Goal: Information Seeking & Learning: Learn about a topic

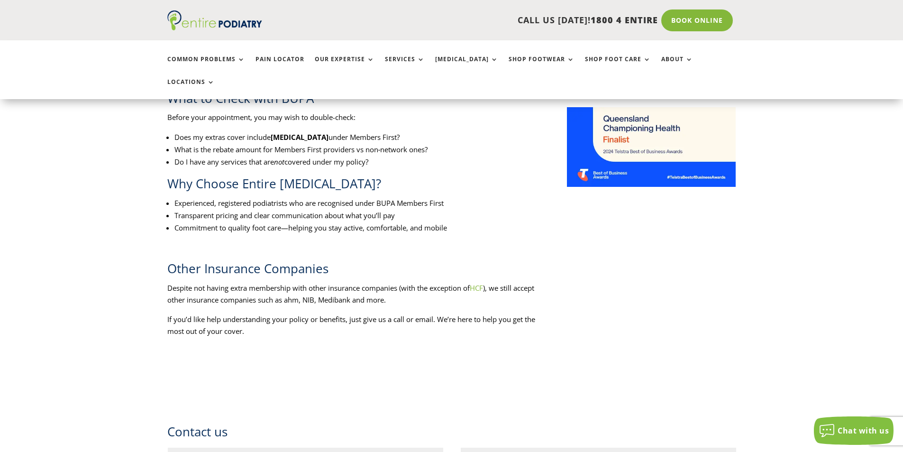
drag, startPoint x: 0, startPoint y: 0, endPoint x: 169, endPoint y: 225, distance: 281.7
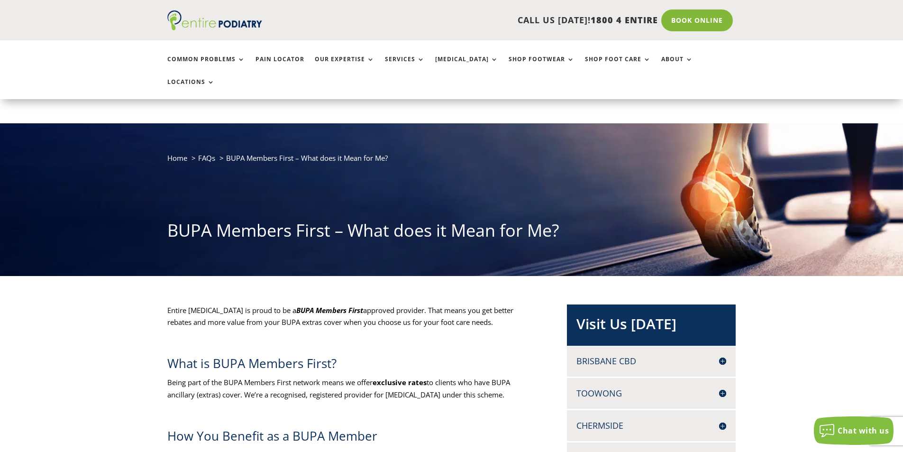
scroll to position [76, 0]
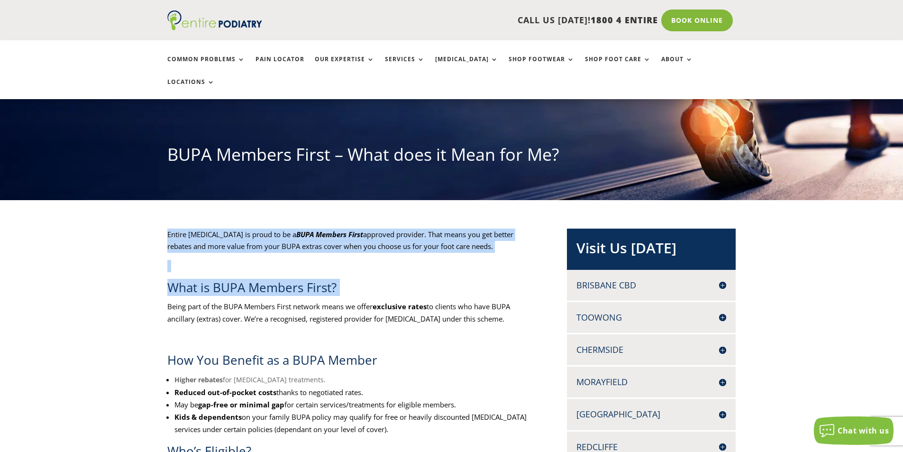
drag, startPoint x: 166, startPoint y: 213, endPoint x: 160, endPoint y: 288, distance: 75.6
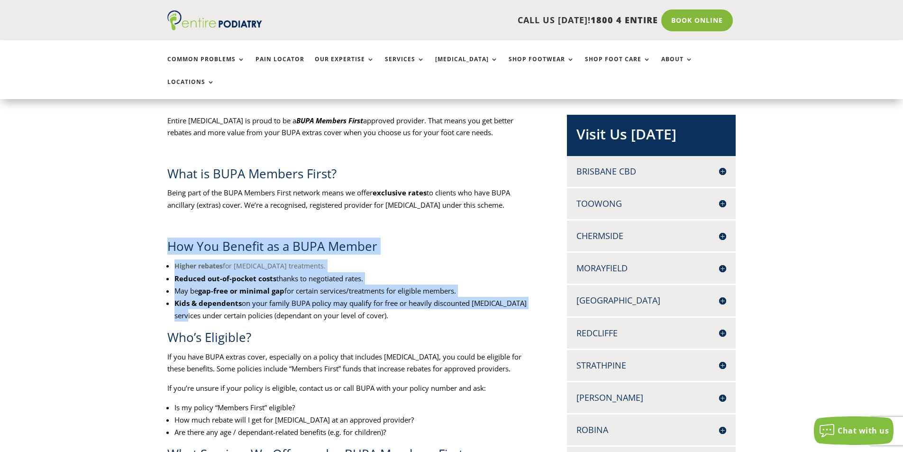
drag, startPoint x: 156, startPoint y: 224, endPoint x: 166, endPoint y: 294, distance: 71.3
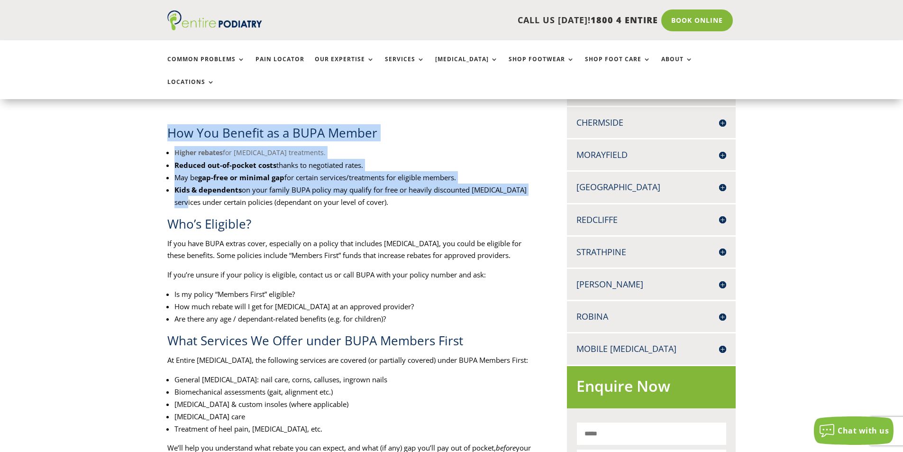
scroll to position [303, 0]
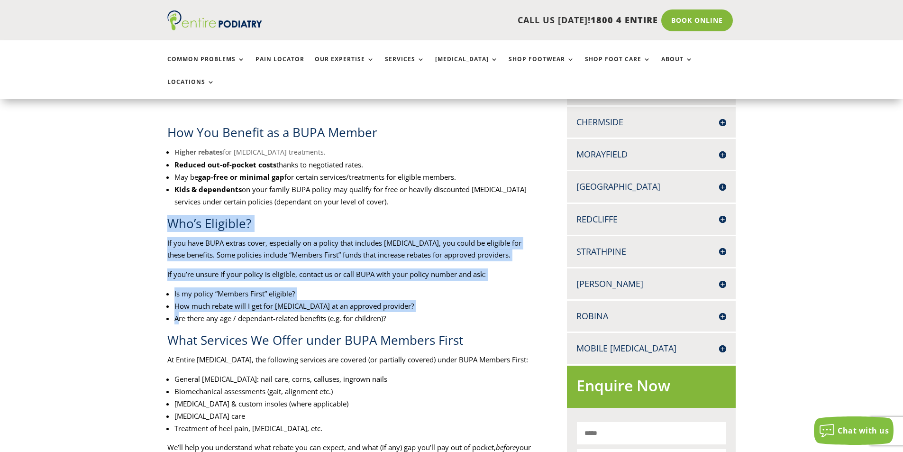
drag, startPoint x: 155, startPoint y: 201, endPoint x: 178, endPoint y: 300, distance: 101.8
click at [178, 300] on div "Entire Podiatry is proud to be a BUPA Members First approved provider. That mea…" at bounding box center [451, 421] width 903 height 897
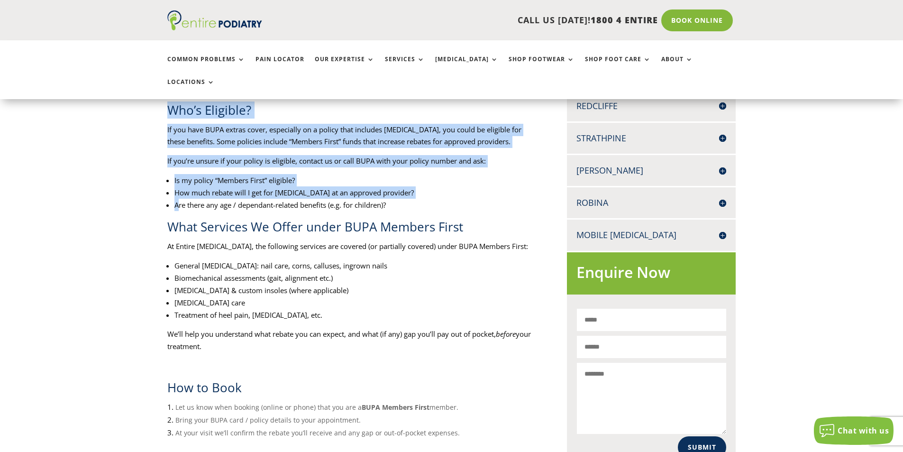
scroll to position [417, 0]
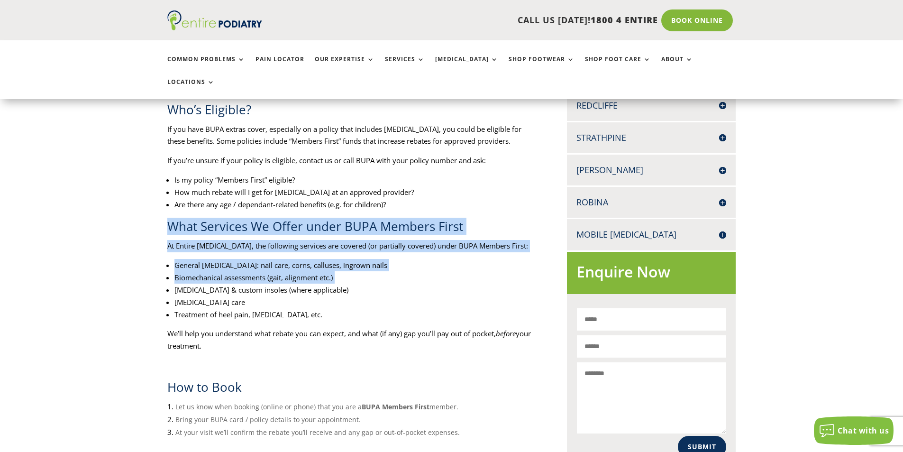
drag, startPoint x: 152, startPoint y: 211, endPoint x: 169, endPoint y: 261, distance: 52.6
click at [169, 261] on div "Entire Podiatry is proud to be a BUPA Members First approved provider. That mea…" at bounding box center [451, 307] width 903 height 897
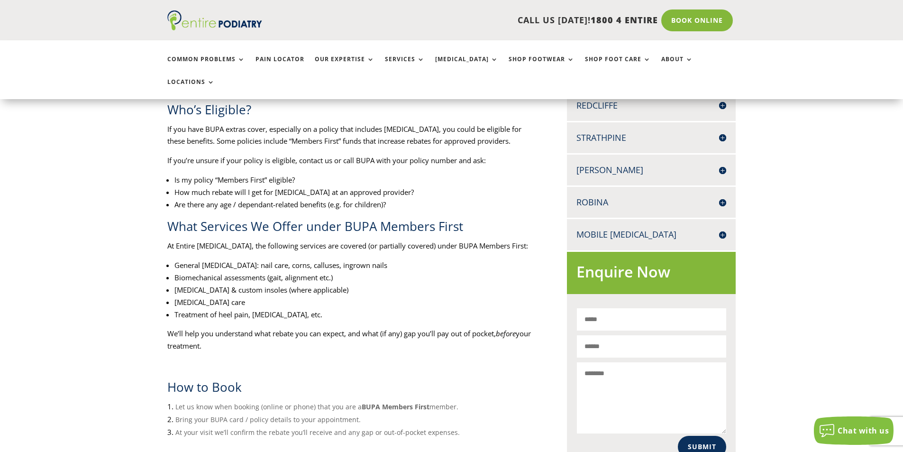
click at [147, 279] on div "Entire Podiatry is proud to be a BUPA Members First approved provider. That mea…" at bounding box center [451, 307] width 903 height 897
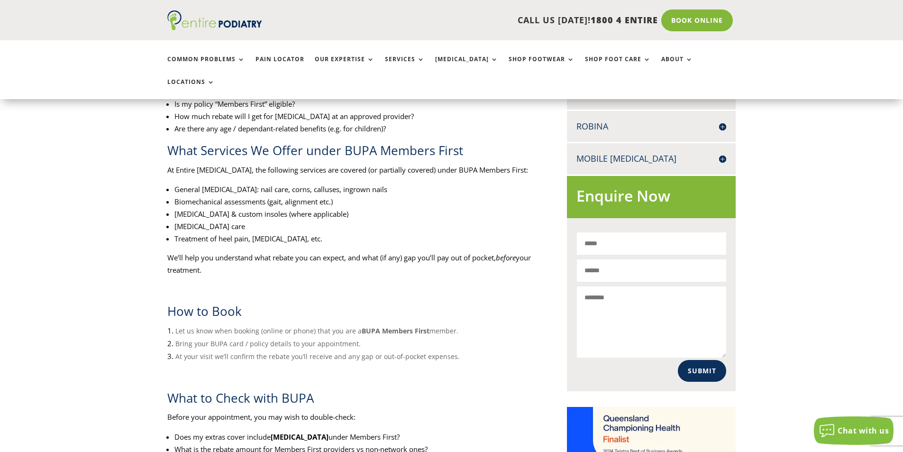
scroll to position [455, 0]
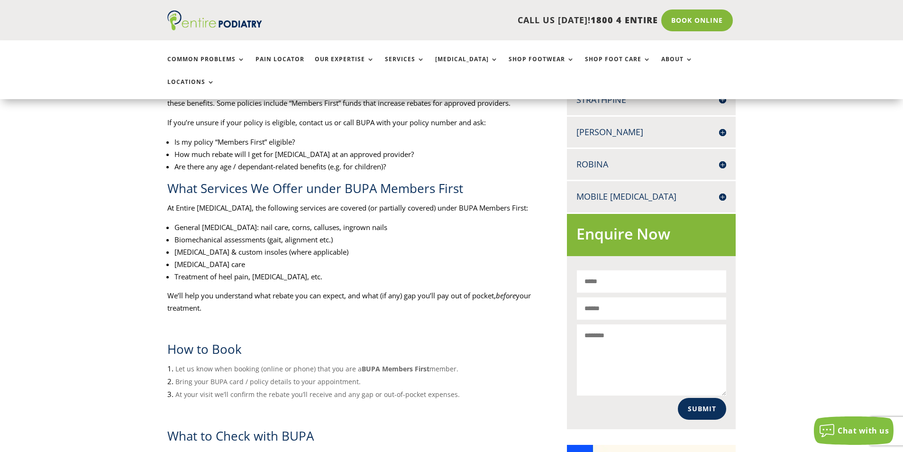
drag, startPoint x: 229, startPoint y: 288, endPoint x: 167, endPoint y: 272, distance: 64.6
click at [167, 290] on p "We’ll help you understand what rebate you can expect, and what (if any) gap you…" at bounding box center [351, 305] width 369 height 31
copy p "We’ll help you understand what rebate you can expect, and what (if any) gap you…"
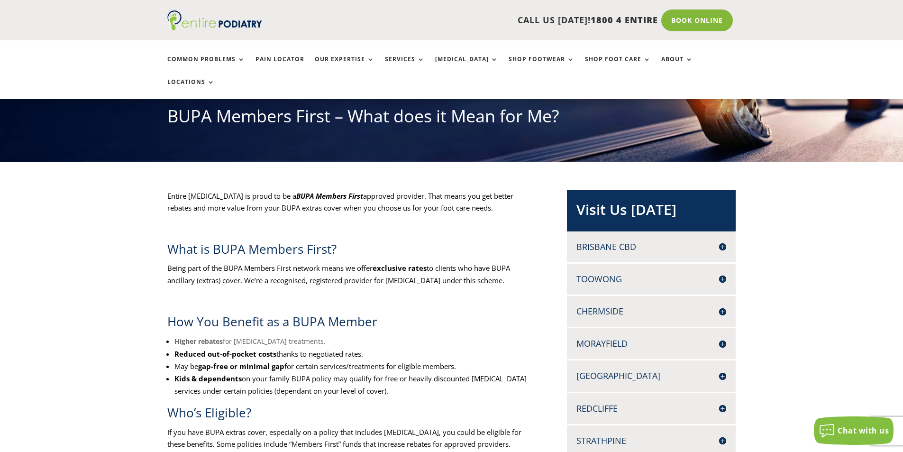
scroll to position [114, 0]
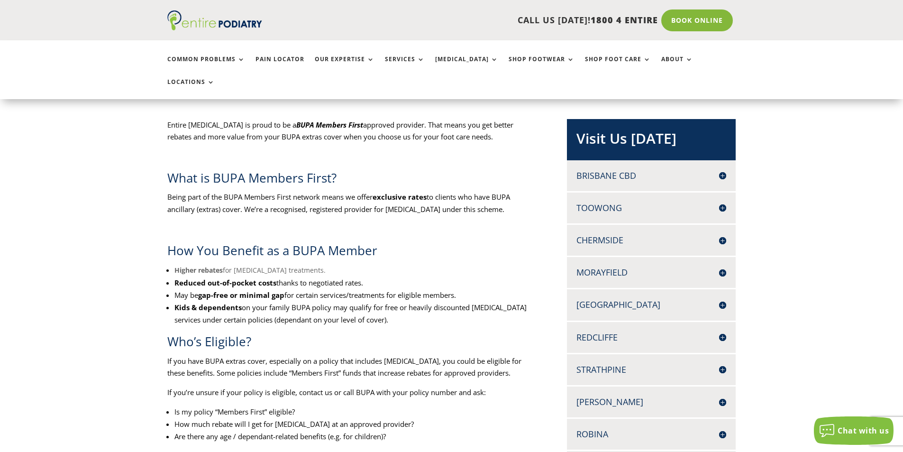
drag, startPoint x: 113, startPoint y: 222, endPoint x: 113, endPoint y: 242, distance: 19.9
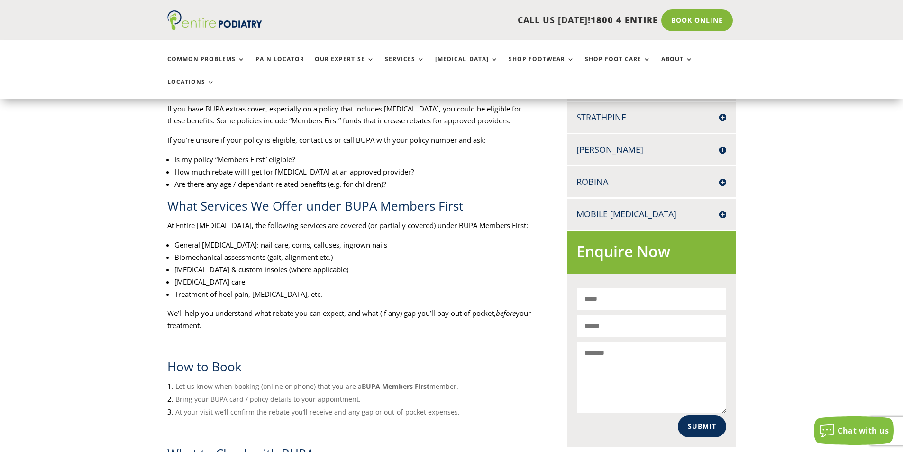
drag, startPoint x: 116, startPoint y: 231, endPoint x: 116, endPoint y: 244, distance: 13.3
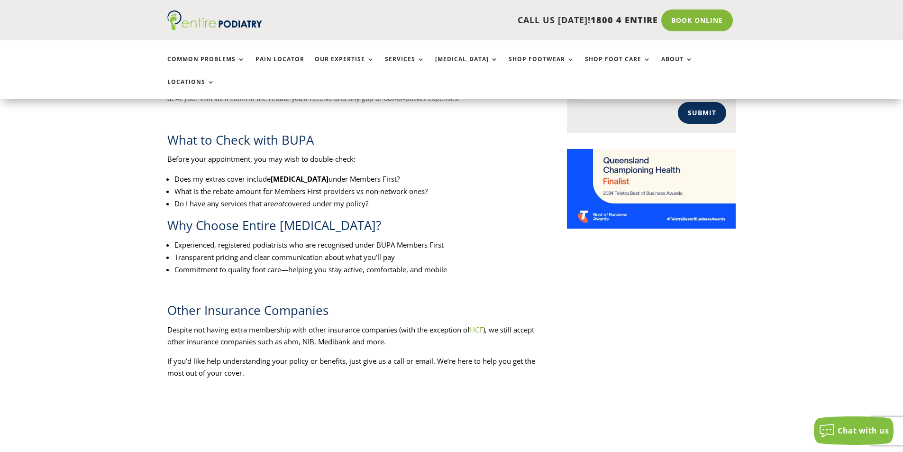
scroll to position [751, 0]
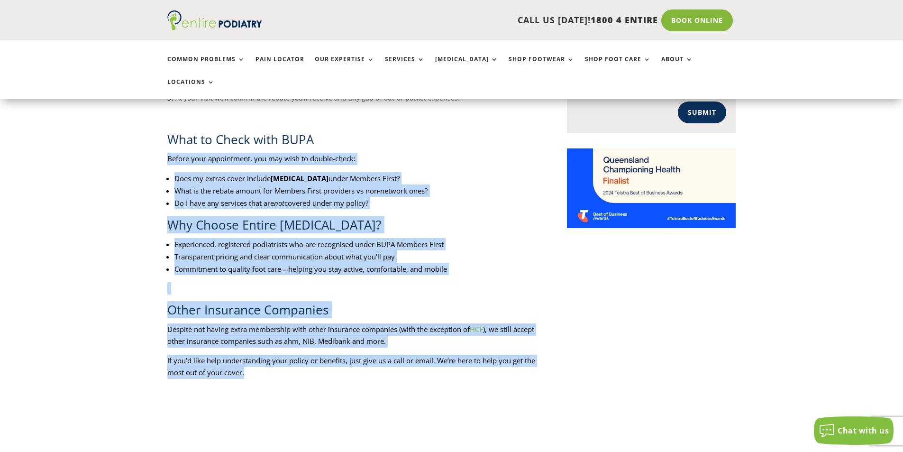
drag, startPoint x: 261, startPoint y: 350, endPoint x: 163, endPoint y: 140, distance: 231.8
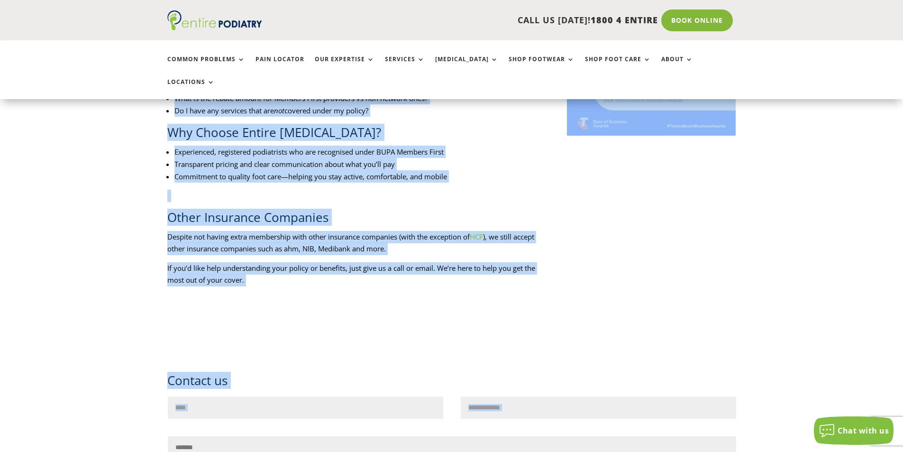
scroll to position [918, 0]
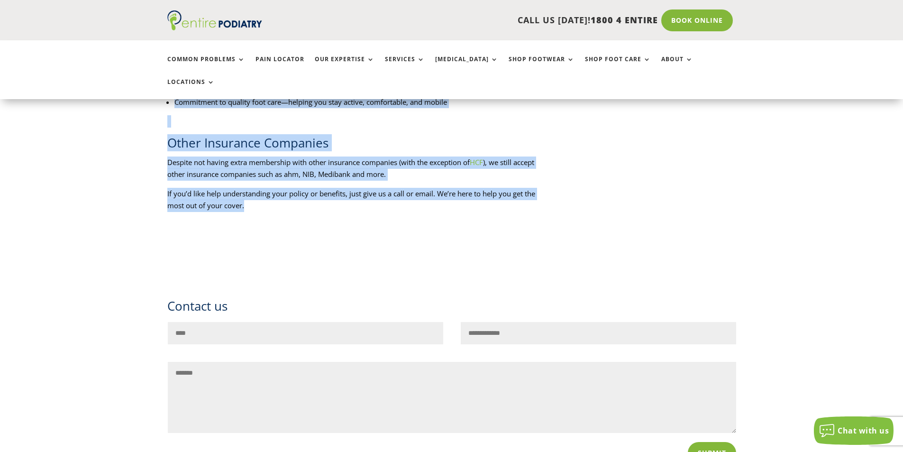
drag, startPoint x: 197, startPoint y: 251, endPoint x: 411, endPoint y: 199, distance: 220.1
copy div "Entire Podiatry is proud to be a BUPA Members First approved provider. That mea…"
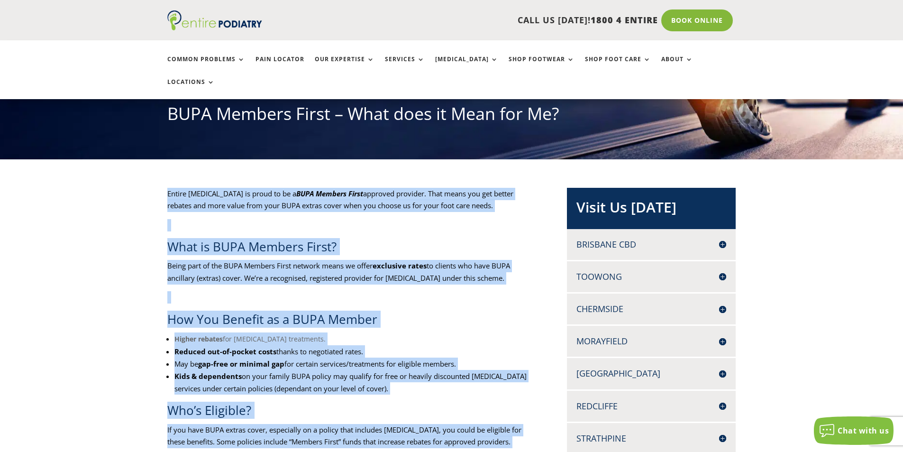
scroll to position [84, 0]
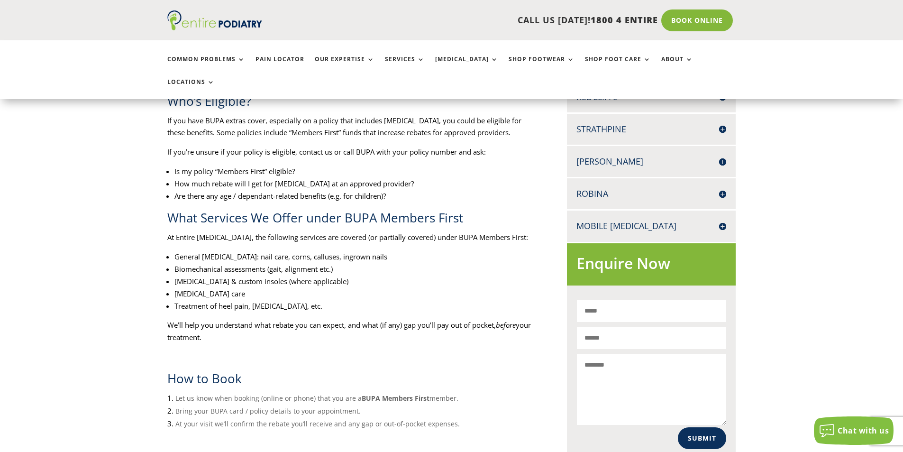
scroll to position [539, 0]
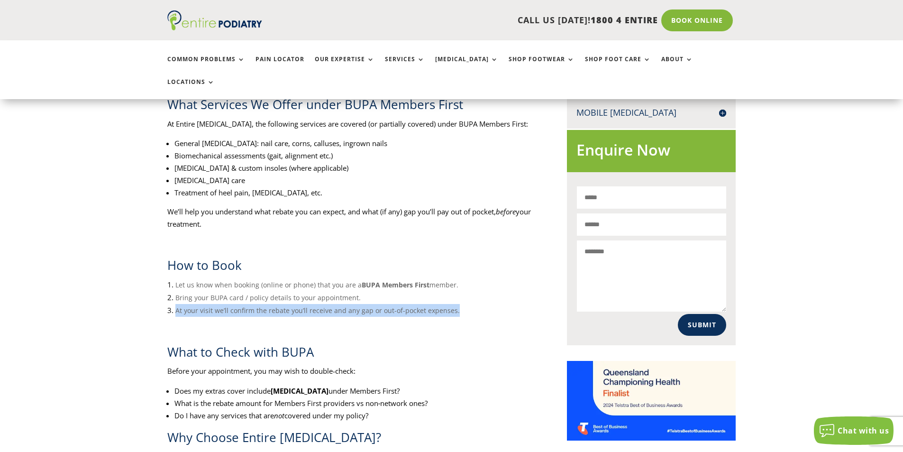
drag, startPoint x: 458, startPoint y: 289, endPoint x: 160, endPoint y: 285, distance: 298.2
click at [160, 285] on div "Entire Podiatry is proud to be a BUPA Members First approved provider. That mea…" at bounding box center [451, 185] width 903 height 897
copy span "At your visit we’ll confirm the rebate you’ll receive and any gap or out-of-poc…"
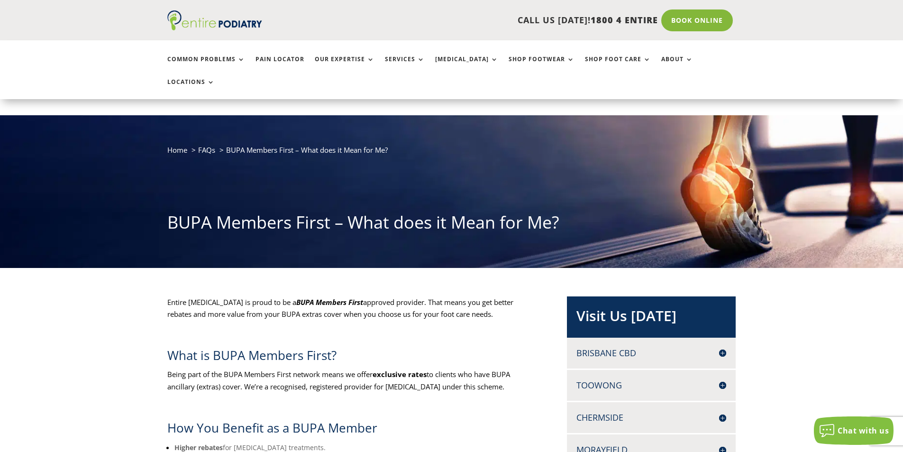
scroll to position [84, 0]
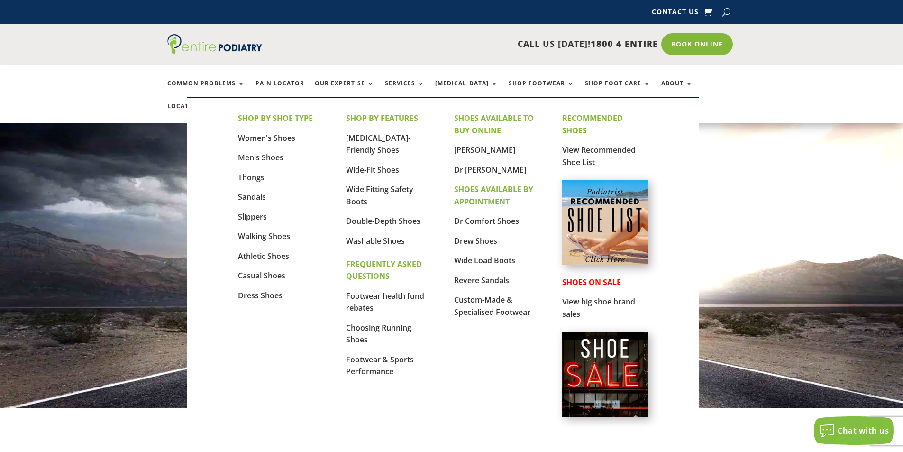
click at [603, 214] on img at bounding box center [604, 222] width 85 height 85
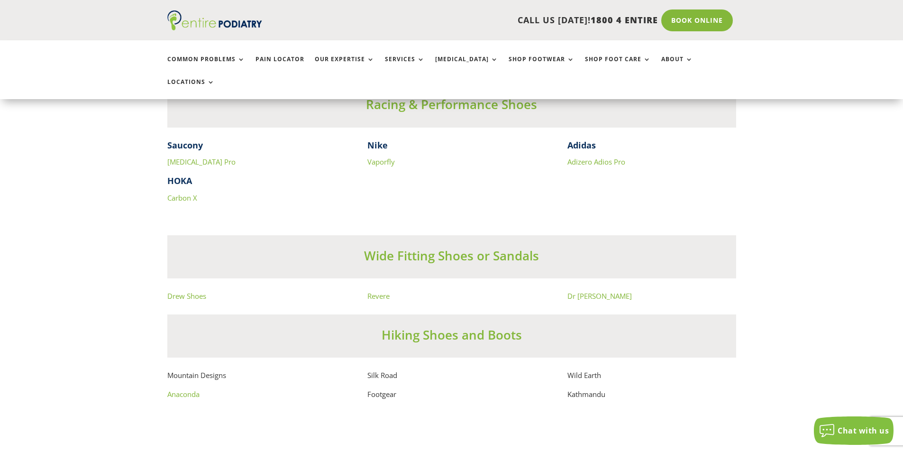
scroll to position [6098, 0]
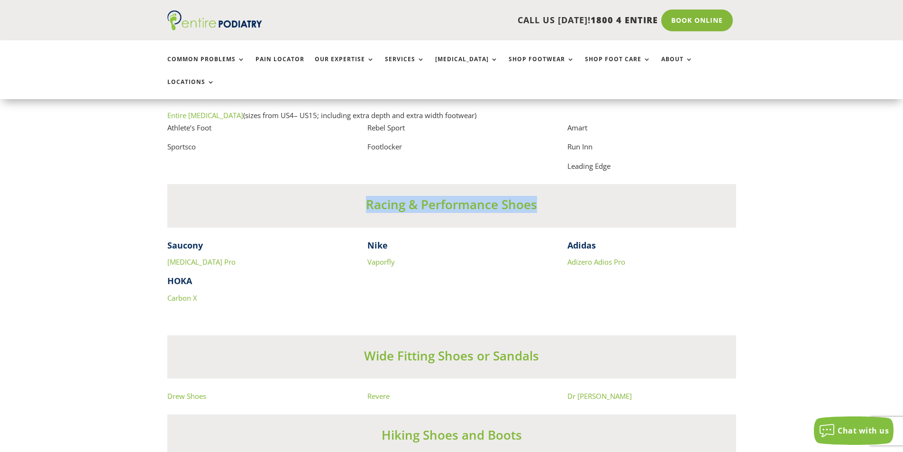
drag, startPoint x: 542, startPoint y: 209, endPoint x: 386, endPoint y: 205, distance: 156.5
click at [361, 205] on h3 "Racing & Performance Shoes" at bounding box center [451, 207] width 569 height 22
copy h3 "Racing & Performance Shoes"
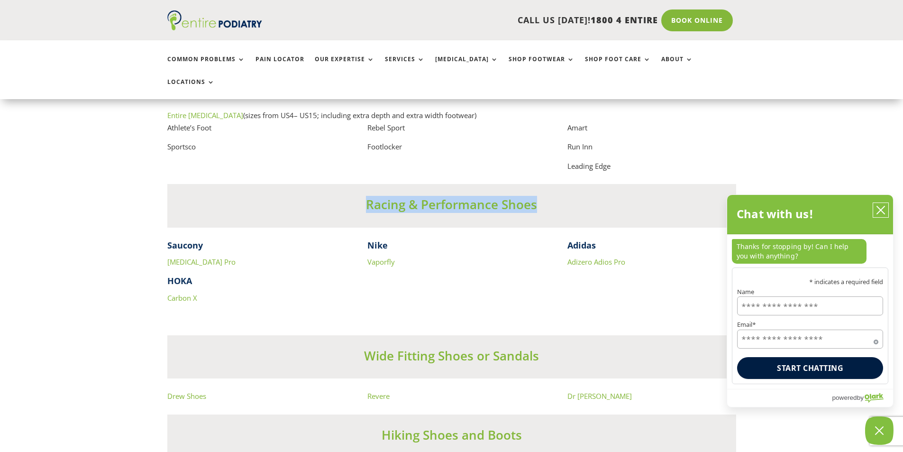
click at [879, 211] on icon "close chatbox" at bounding box center [880, 209] width 9 height 9
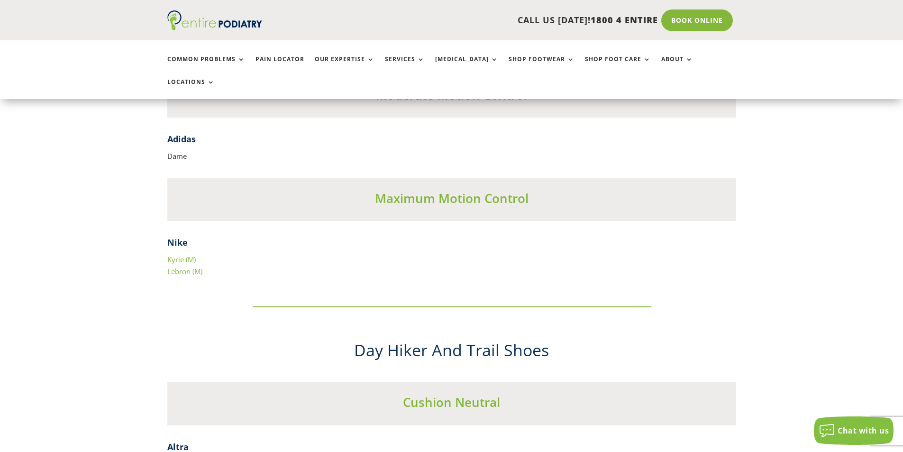
scroll to position [3969, 0]
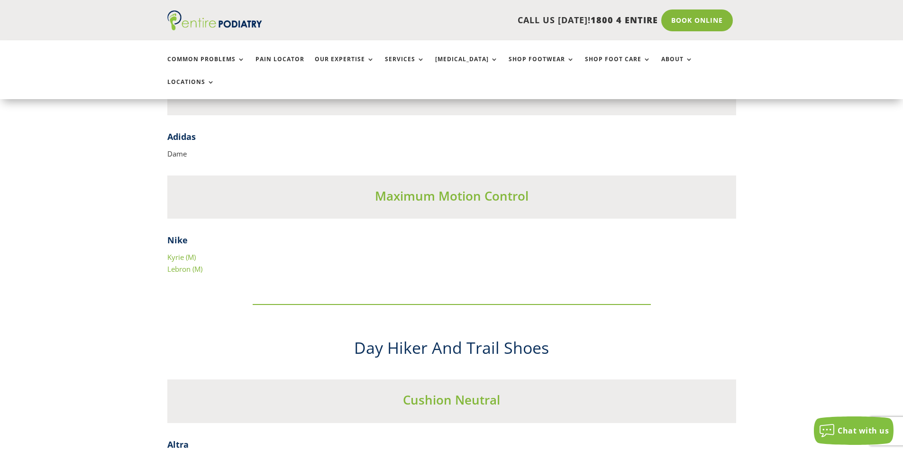
click at [180, 252] on link "Kyrie (M)" at bounding box center [181, 256] width 28 height 9
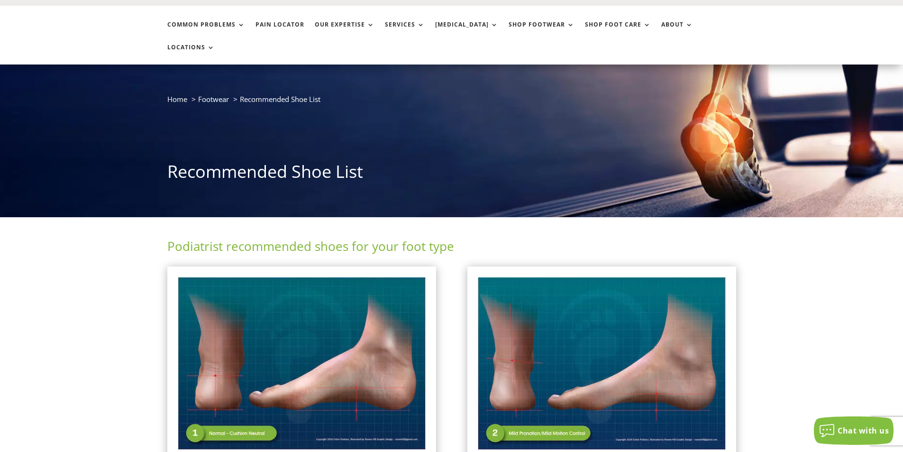
scroll to position [0, 0]
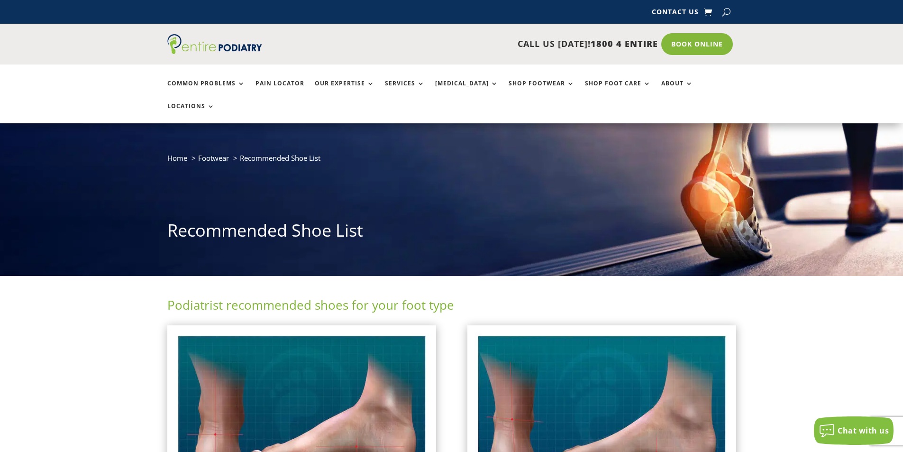
click at [728, 17] on button "button" at bounding box center [727, 12] width 8 height 14
click at [672, 10] on input "search" at bounding box center [660, 13] width 102 height 8
type input "****"
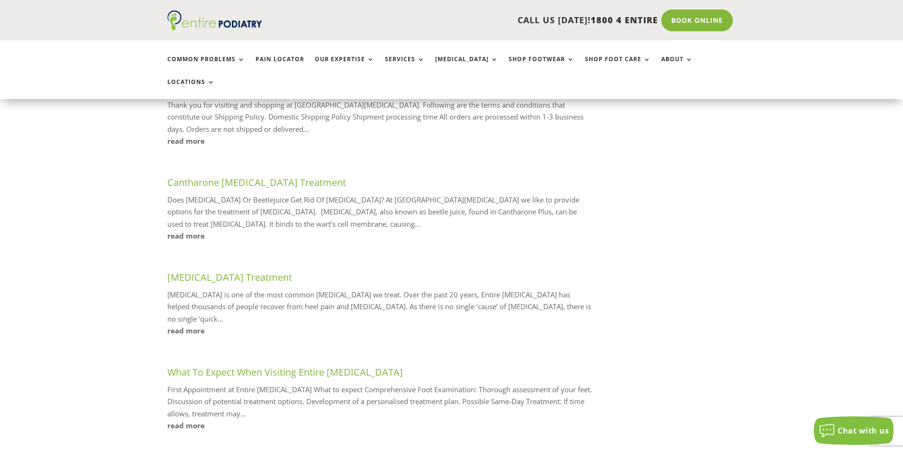
scroll to position [417, 0]
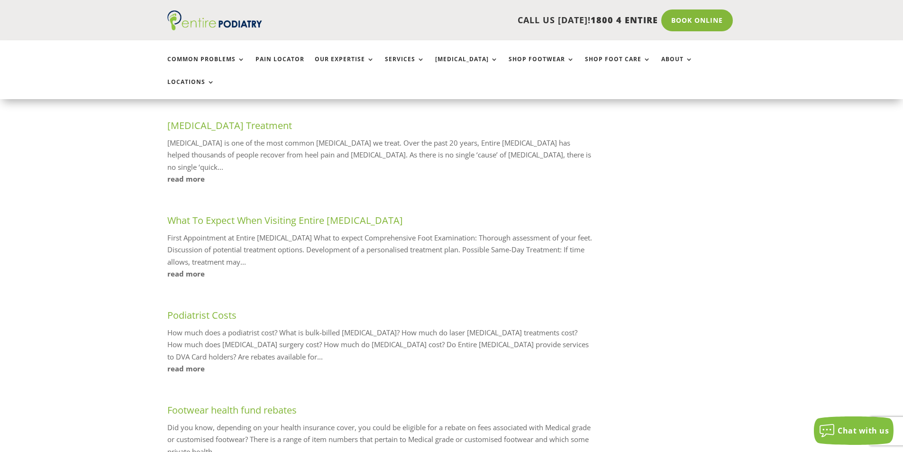
click at [211, 309] on link "Podiatrist Costs" at bounding box center [201, 315] width 69 height 13
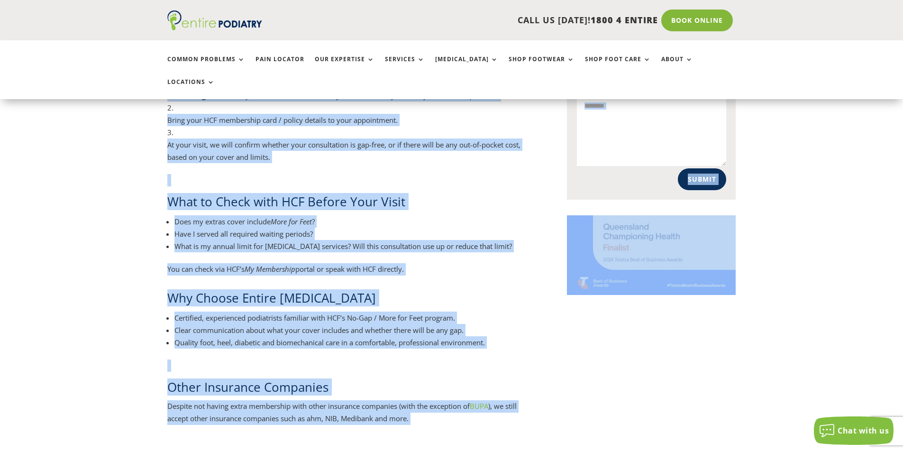
scroll to position [755, 0]
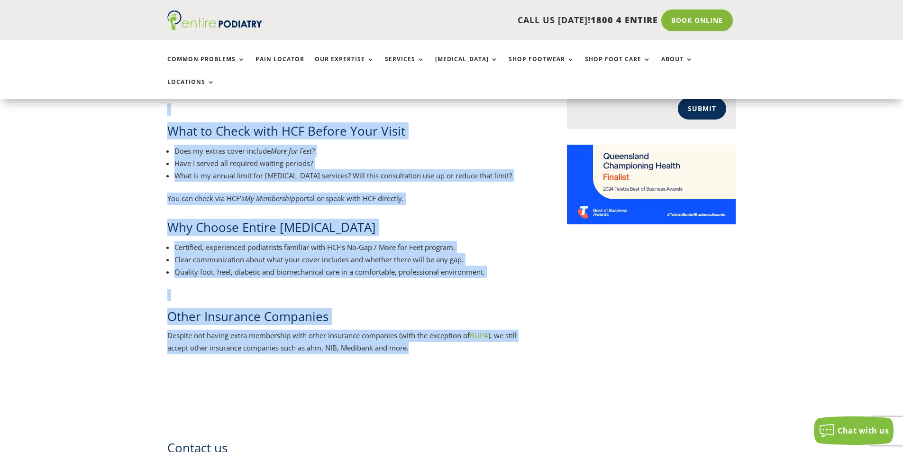
drag, startPoint x: 168, startPoint y: 175, endPoint x: 427, endPoint y: 308, distance: 290.3
copy div "LOR ips d sitam co “Adip eli Sed” doeiusmo, temporinc Utla etd Magn , aliqu eni…"
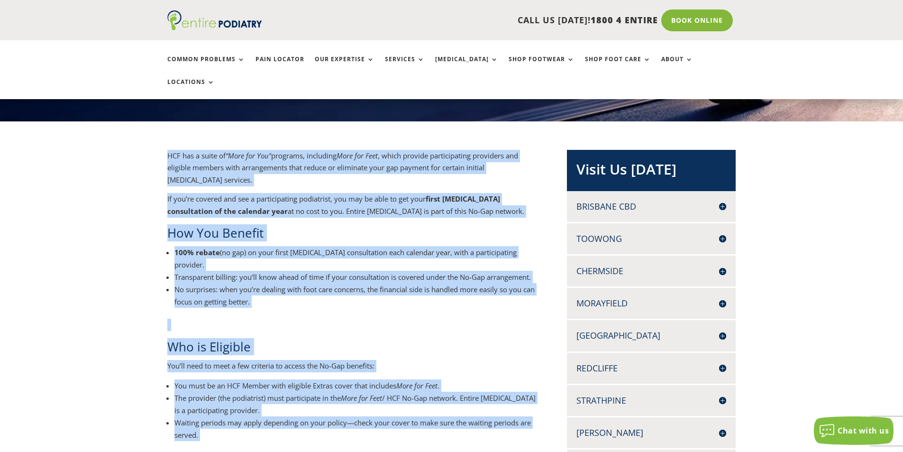
scroll to position [148, 0]
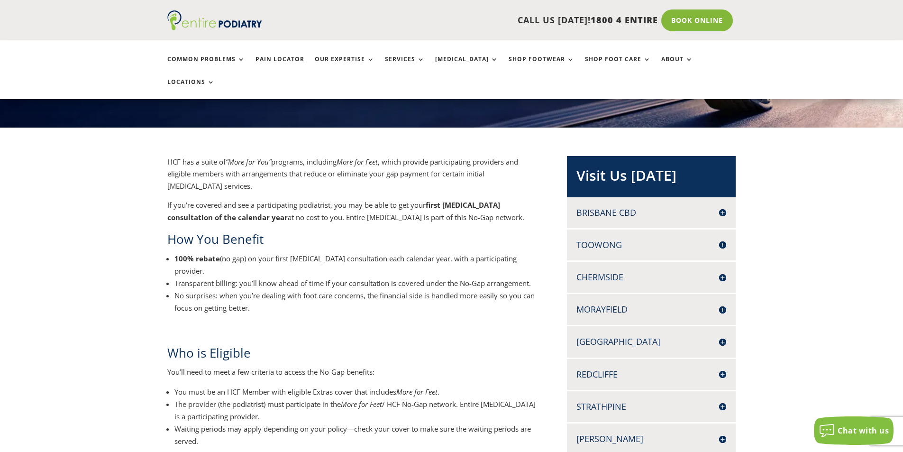
scroll to position [110, 0]
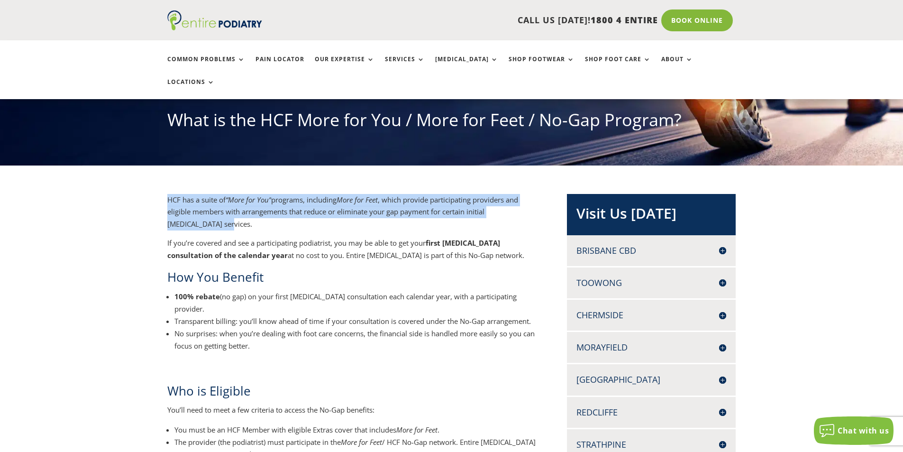
drag, startPoint x: 197, startPoint y: 204, endPoint x: 164, endPoint y: 179, distance: 41.3
copy p "HCF has a suite of “More for You” programs, including More for Feet , which pro…"
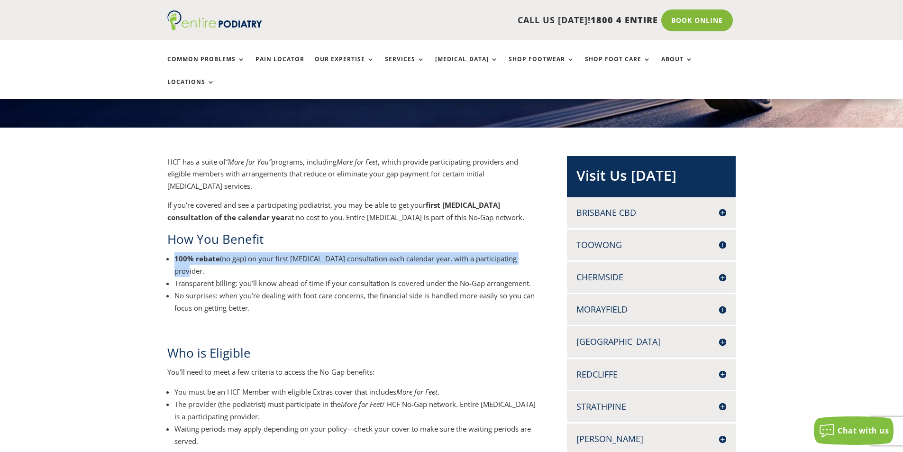
drag, startPoint x: 529, startPoint y: 237, endPoint x: 179, endPoint y: 234, distance: 349.9
click at [170, 252] on ul "100% rebate (no gap) on your first [MEDICAL_DATA] consultation each calendar ye…" at bounding box center [351, 288] width 369 height 73
copy p "100% rebate (no gap) on your first [MEDICAL_DATA] consultation each calendar ye…"
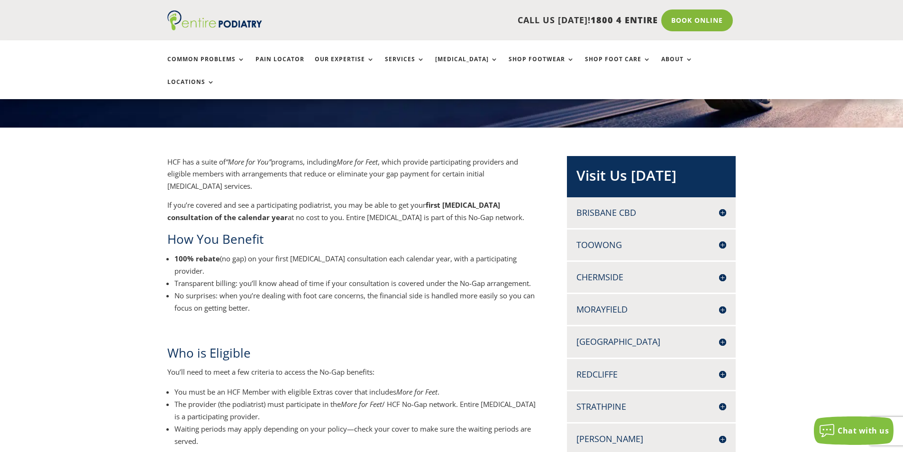
click at [289, 280] on ul "100% rebate (no gap) on your first [MEDICAL_DATA] consultation each calendar ye…" at bounding box center [351, 288] width 369 height 73
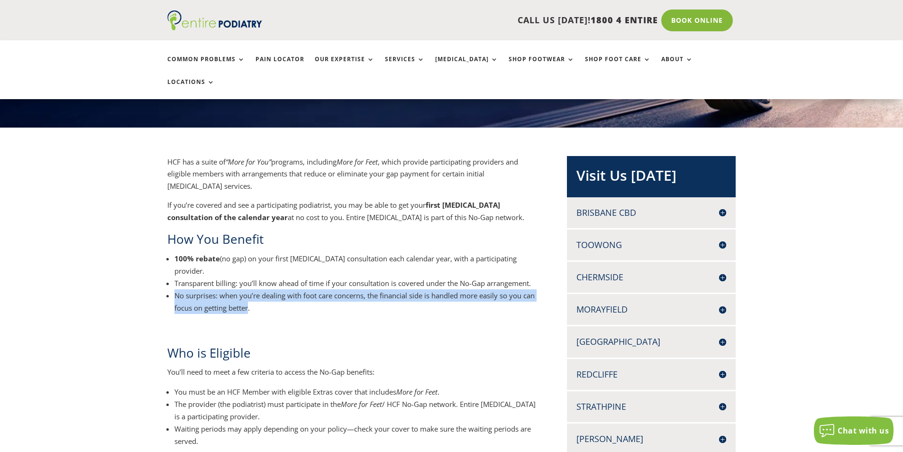
drag, startPoint x: 264, startPoint y: 275, endPoint x: 159, endPoint y: 266, distance: 104.7
copy p "No surprises: when you’re dealing with foot care concerns, the financial side i…"
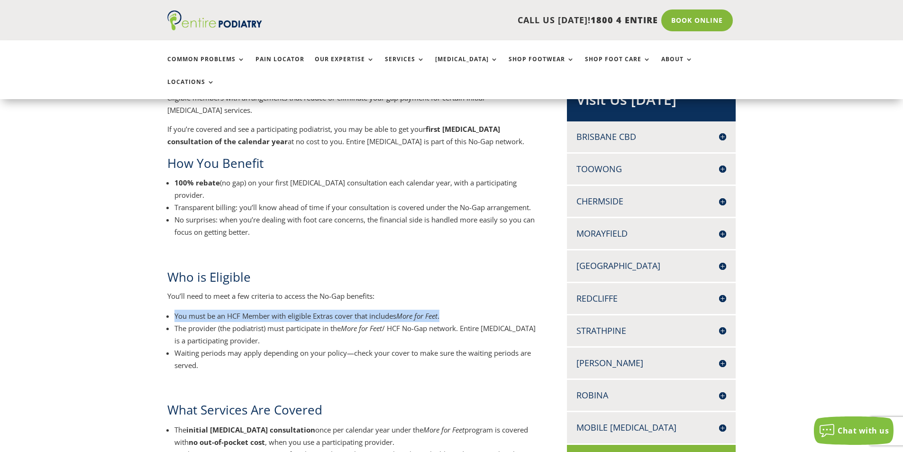
drag, startPoint x: 459, startPoint y: 279, endPoint x: 173, endPoint y: 280, distance: 286.8
click at [173, 310] on ul "You must be an HCF Member with eligible Extras cover that includes More for Fee…" at bounding box center [351, 346] width 369 height 73
copy p "You must be an HCF Member with eligible Extras cover that includes More for Fee…"
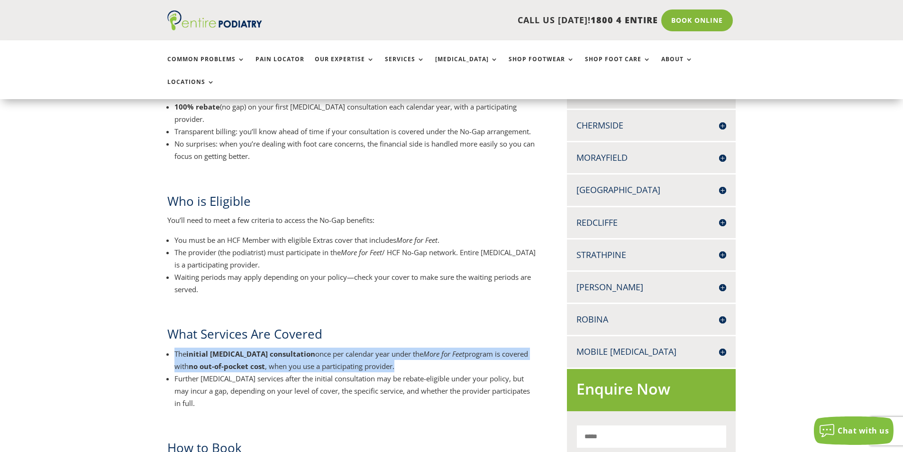
drag, startPoint x: 385, startPoint y: 333, endPoint x: 176, endPoint y: 321, distance: 209.0
click at [176, 348] on p "The initial [MEDICAL_DATA] consultation once per calendar year under the More f…" at bounding box center [355, 360] width 362 height 25
copy p "The initial [MEDICAL_DATA] consultation once per calendar year under the More f…"
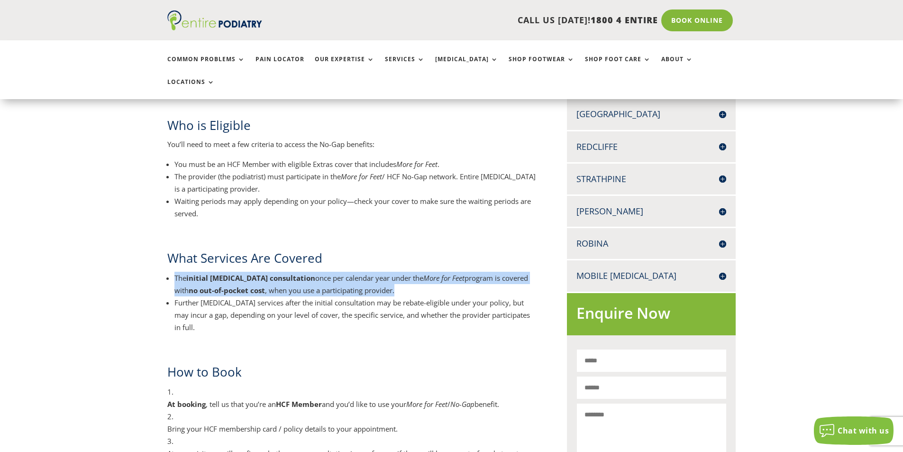
scroll to position [414, 0]
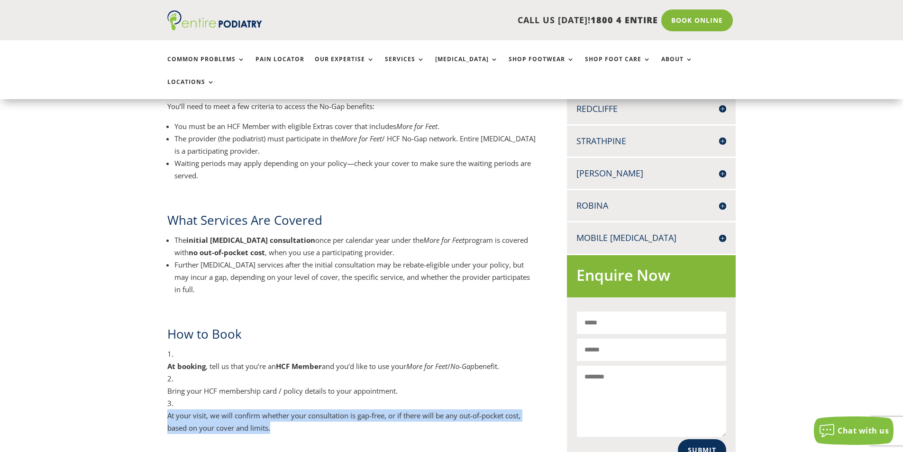
drag, startPoint x: 277, startPoint y: 382, endPoint x: 170, endPoint y: 355, distance: 110.6
click at [170, 397] on li "At your visit, we will confirm whether your consultation is gap-free, or if the…" at bounding box center [351, 415] width 369 height 37
copy p "At your visit, we will confirm whether your consultation is gap-free, or if the…"
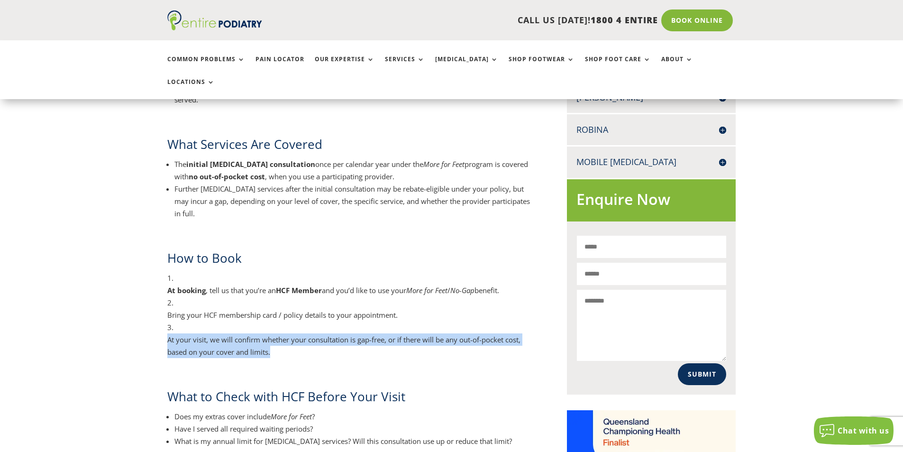
scroll to position [566, 0]
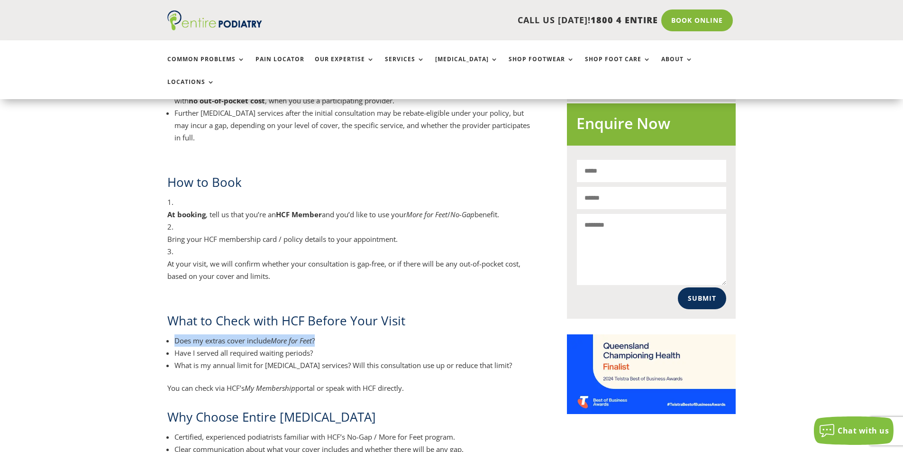
drag, startPoint x: 324, startPoint y: 295, endPoint x: 175, endPoint y: 294, distance: 148.9
click at [175, 334] on p "Does my extras cover include More for Feet ?" at bounding box center [355, 340] width 362 height 12
copy p "Does my extras cover include More for Feet ?"
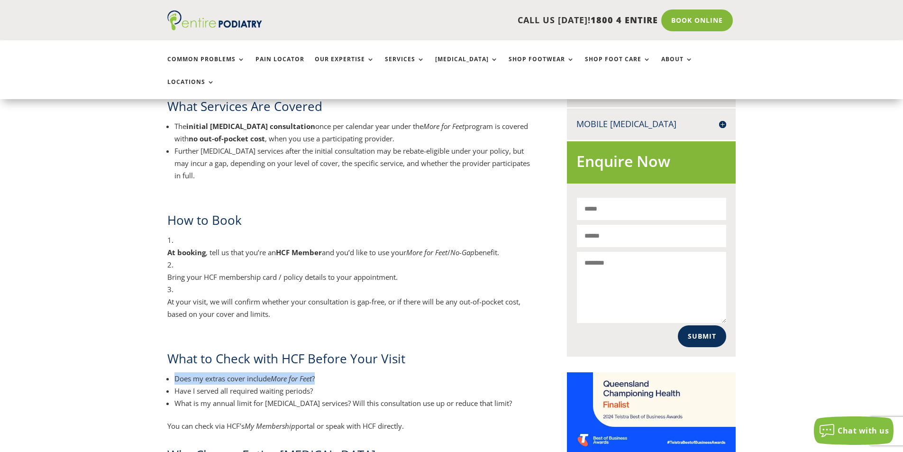
scroll to position [490, 0]
